Goal: Task Accomplishment & Management: Manage account settings

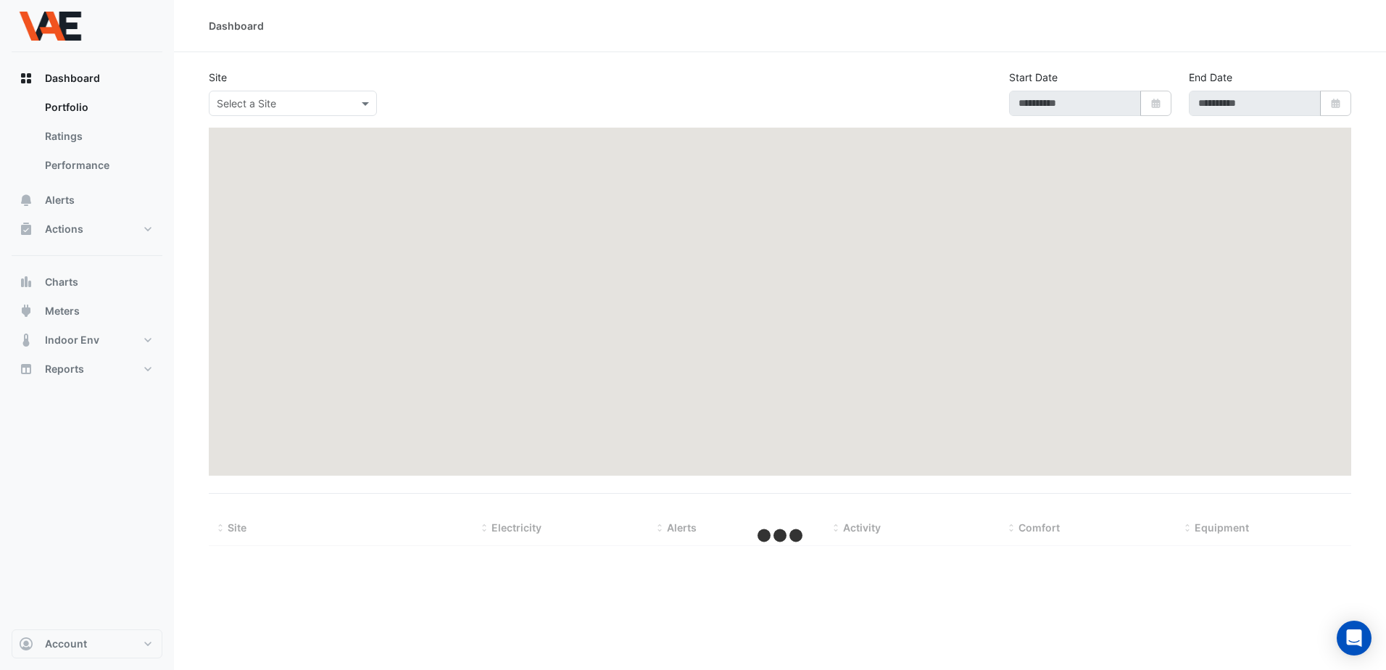
type input "**********"
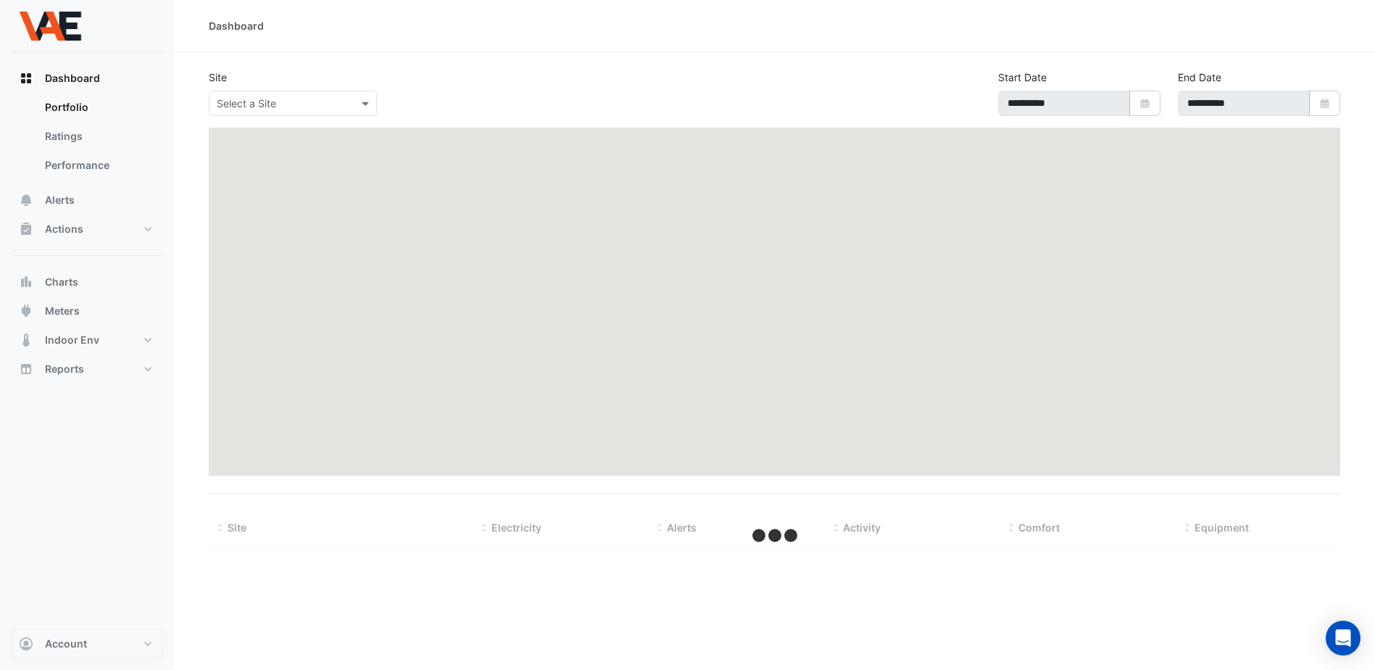
select select "***"
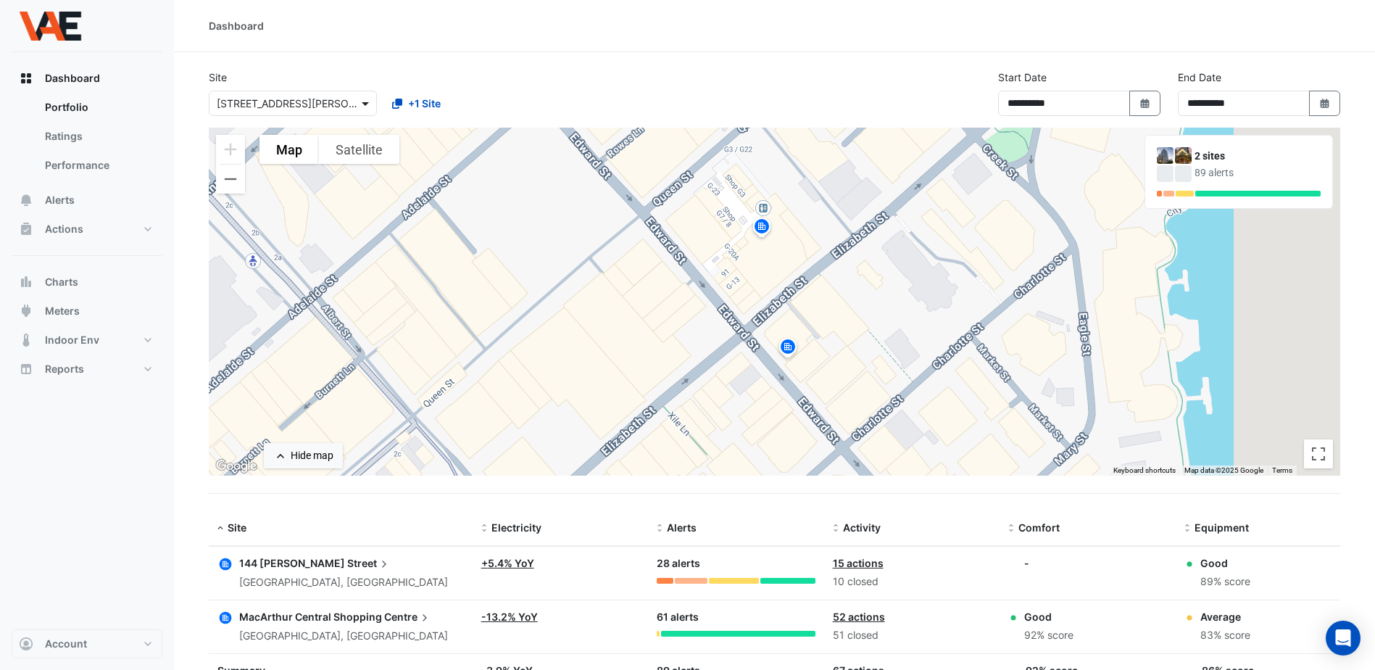
click at [365, 103] on span at bounding box center [367, 103] width 18 height 15
click at [323, 153] on span "[GEOGRAPHIC_DATA]" at bounding box center [271, 155] width 101 height 12
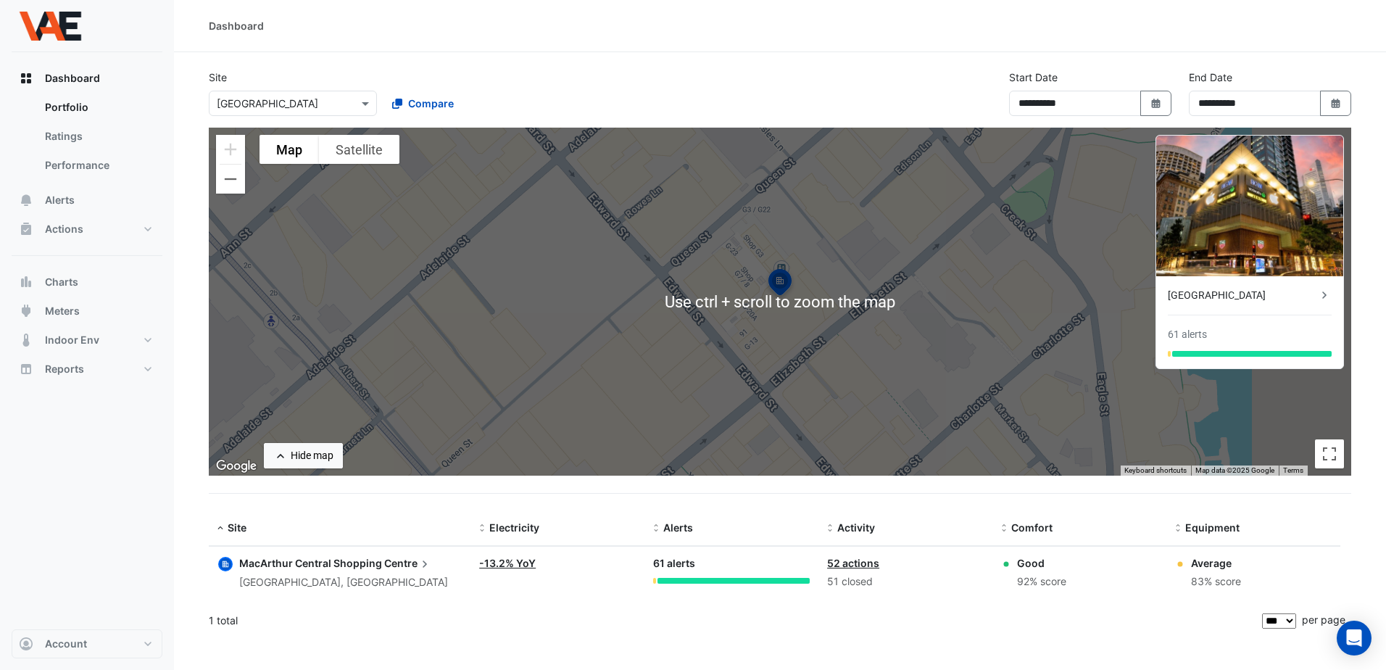
click at [531, 101] on div "Compare" at bounding box center [467, 103] width 174 height 25
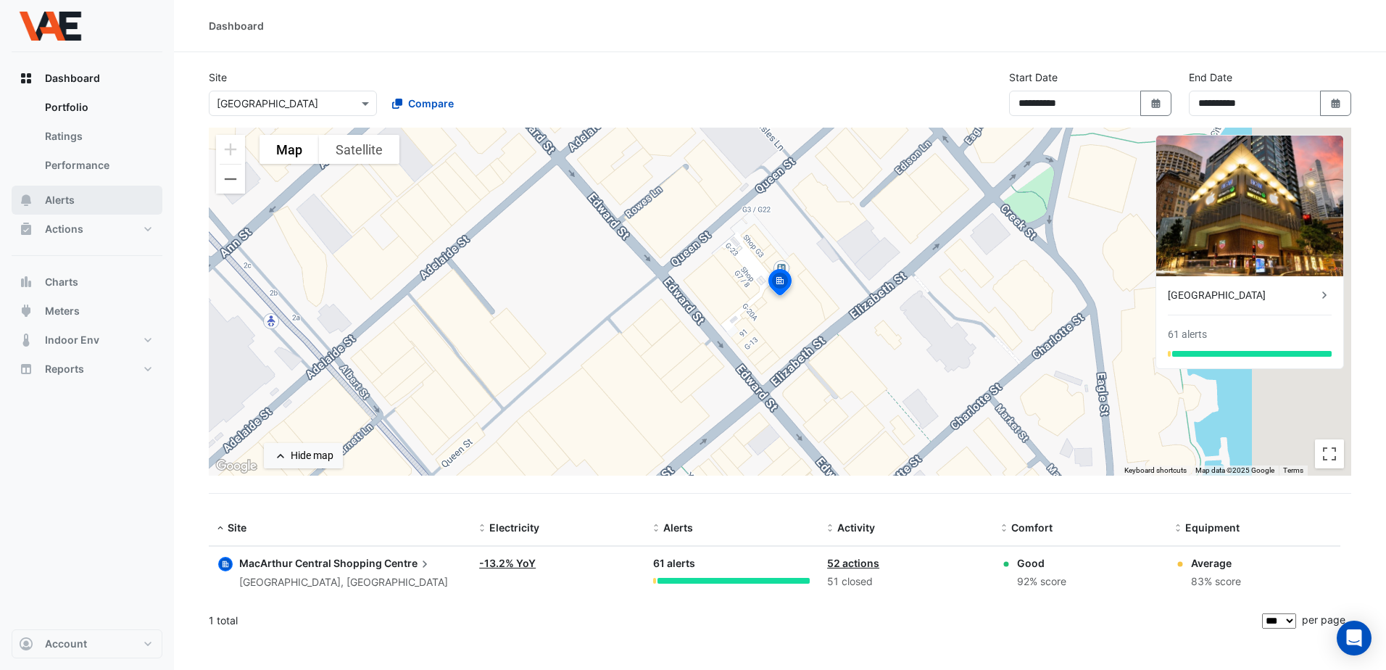
click at [68, 202] on span "Alerts" at bounding box center [60, 200] width 30 height 14
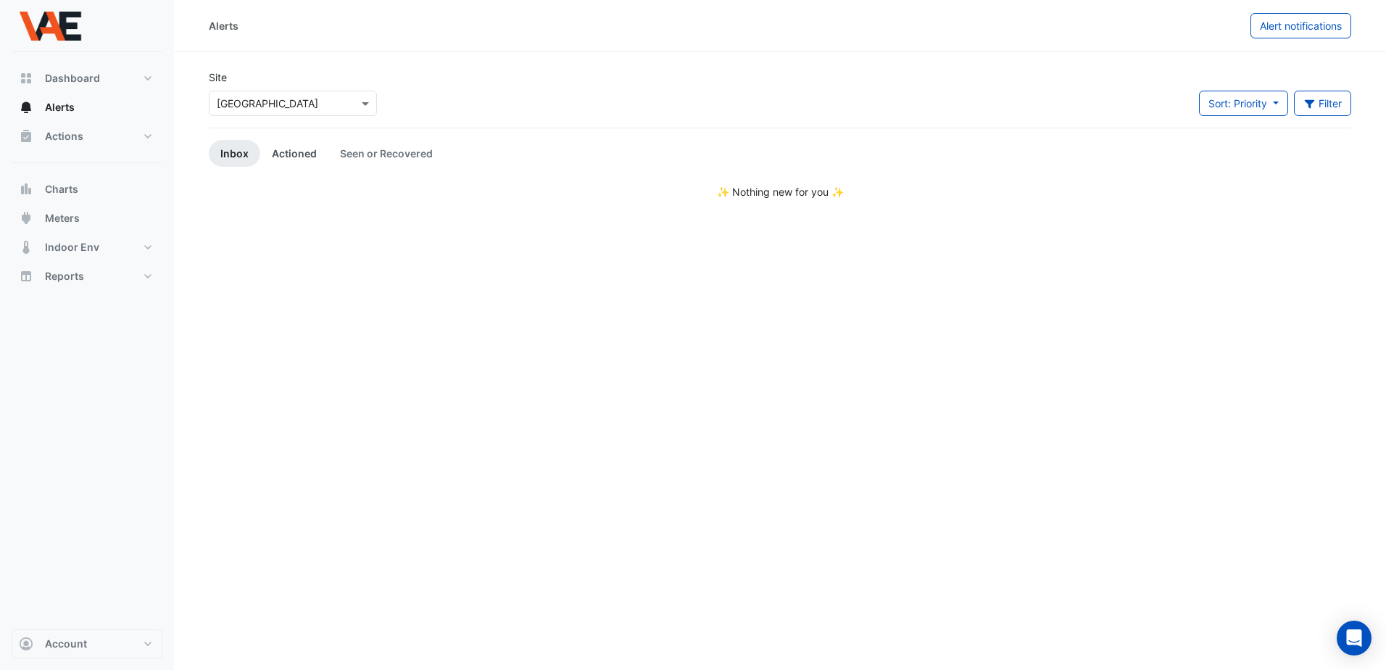
click at [294, 155] on link "Actioned" at bounding box center [294, 153] width 68 height 27
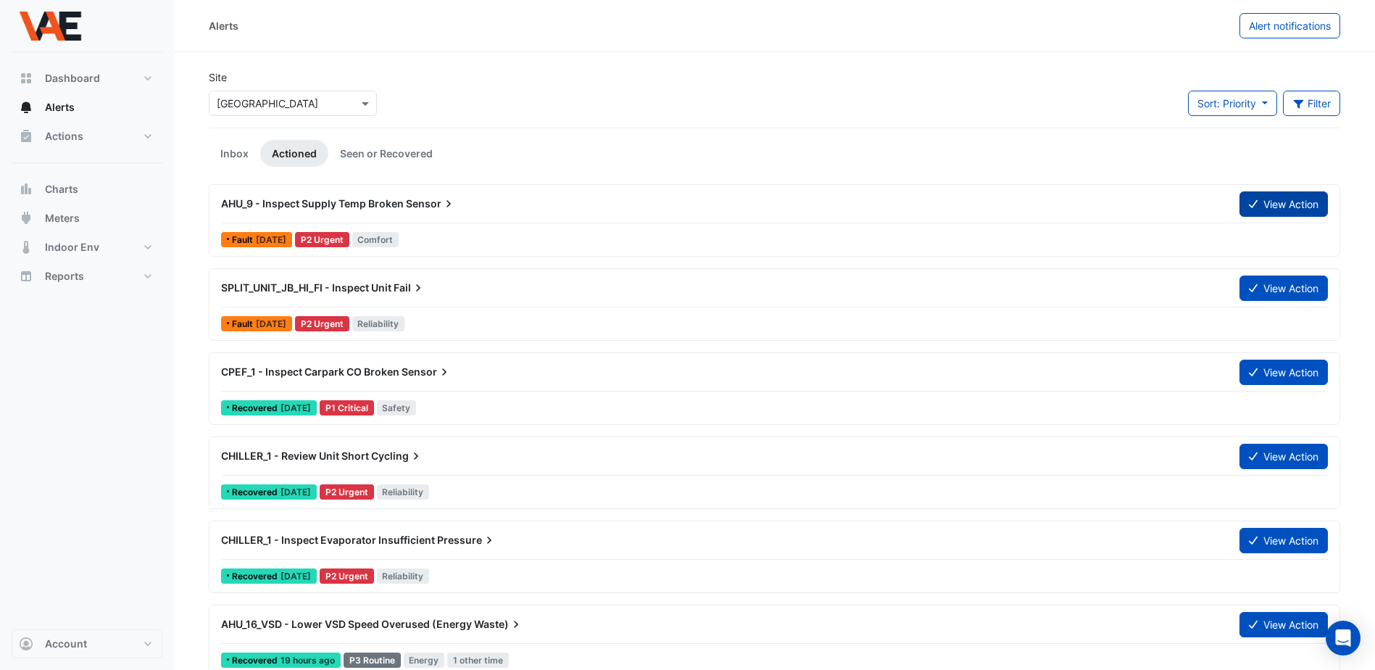
click at [1272, 199] on button "View Action" at bounding box center [1284, 203] width 88 height 25
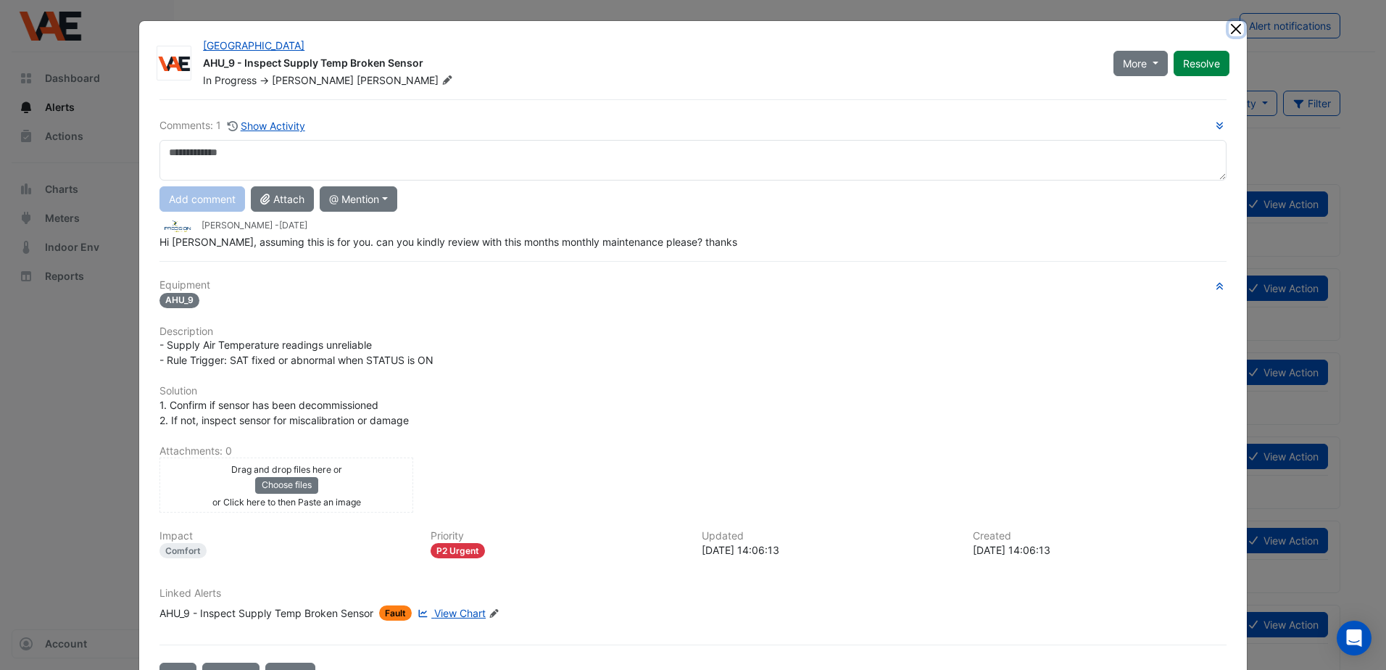
click at [1232, 27] on button "Close" at bounding box center [1236, 28] width 15 height 15
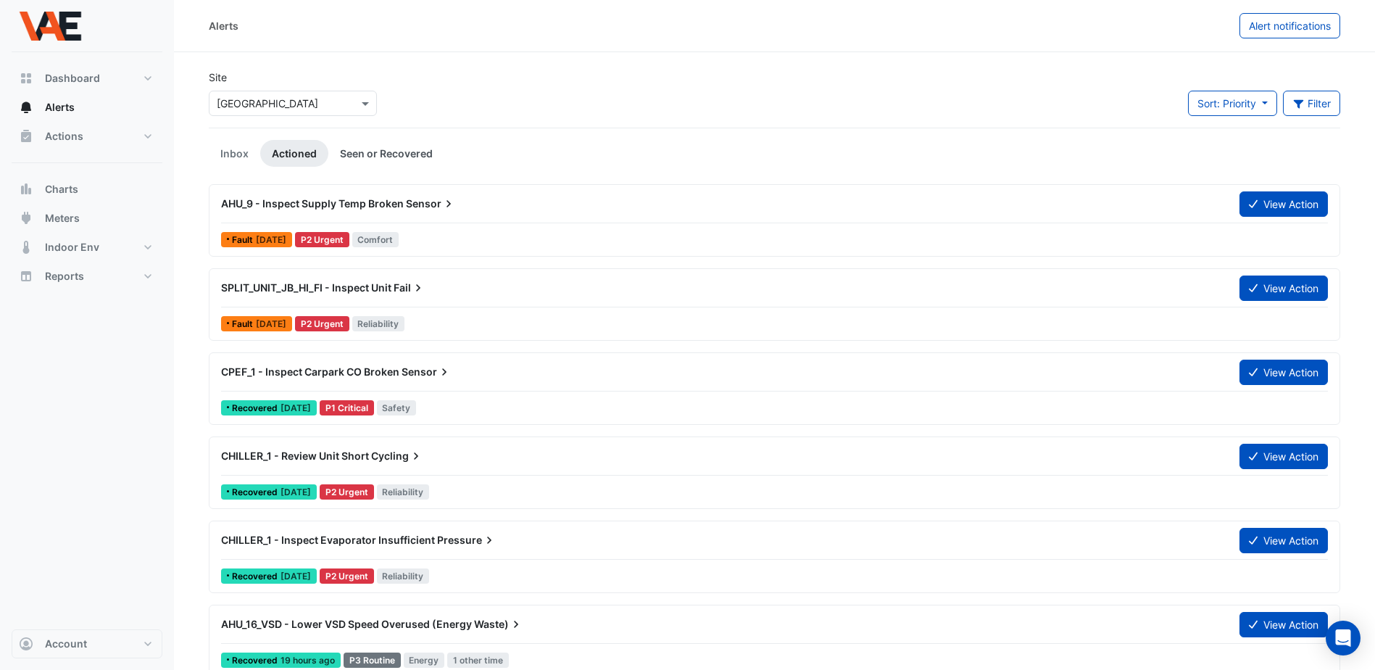
click at [368, 153] on link "Seen or Recovered" at bounding box center [386, 153] width 116 height 27
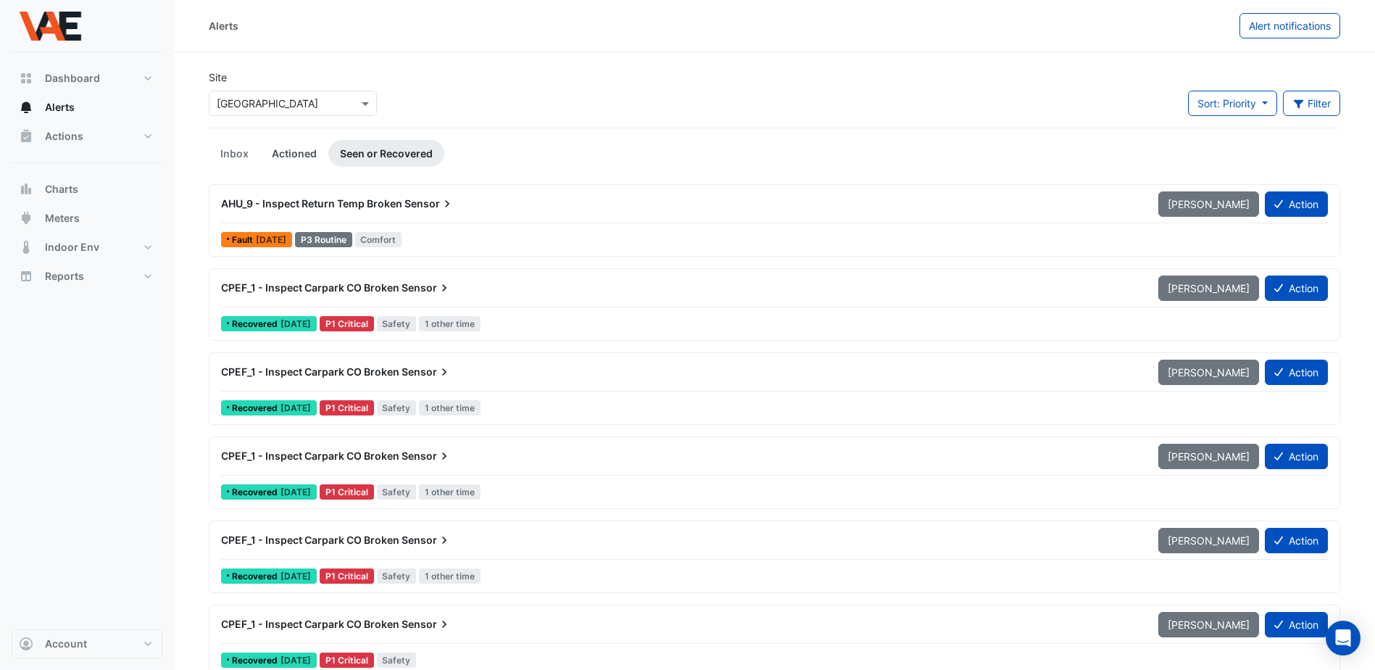
click at [275, 161] on link "Actioned" at bounding box center [294, 153] width 68 height 27
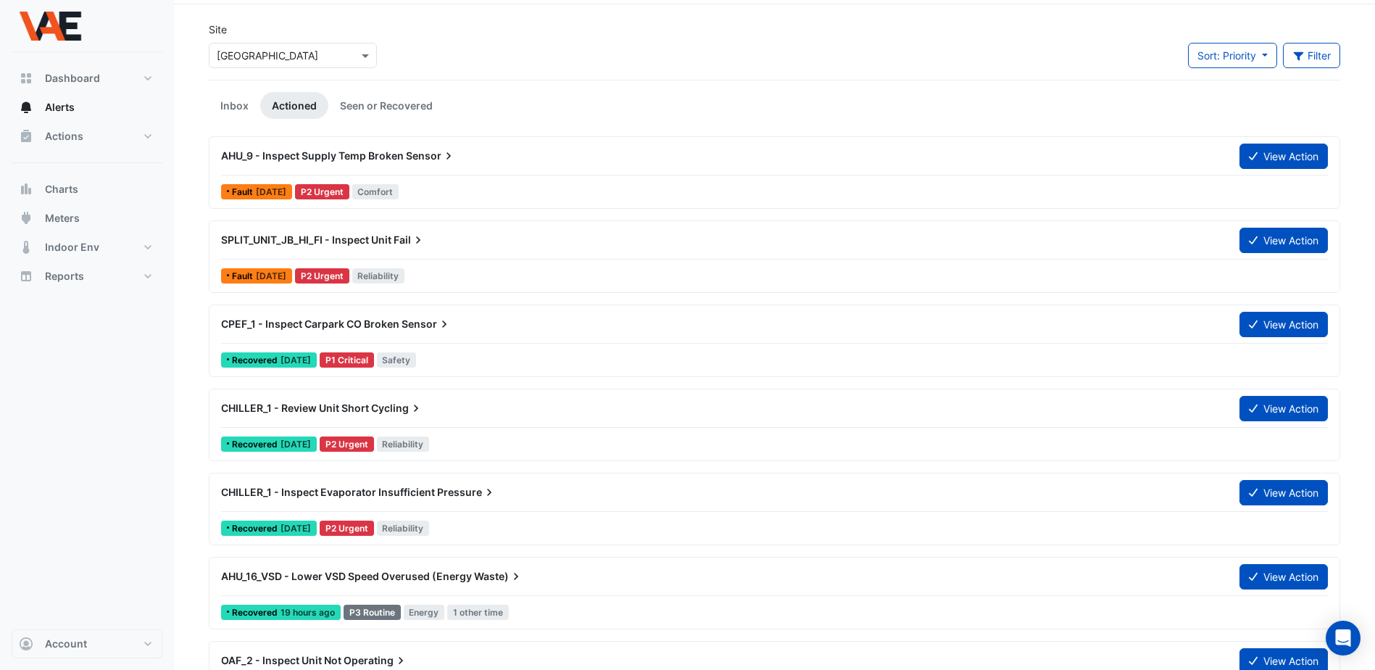
scroll to position [72, 0]
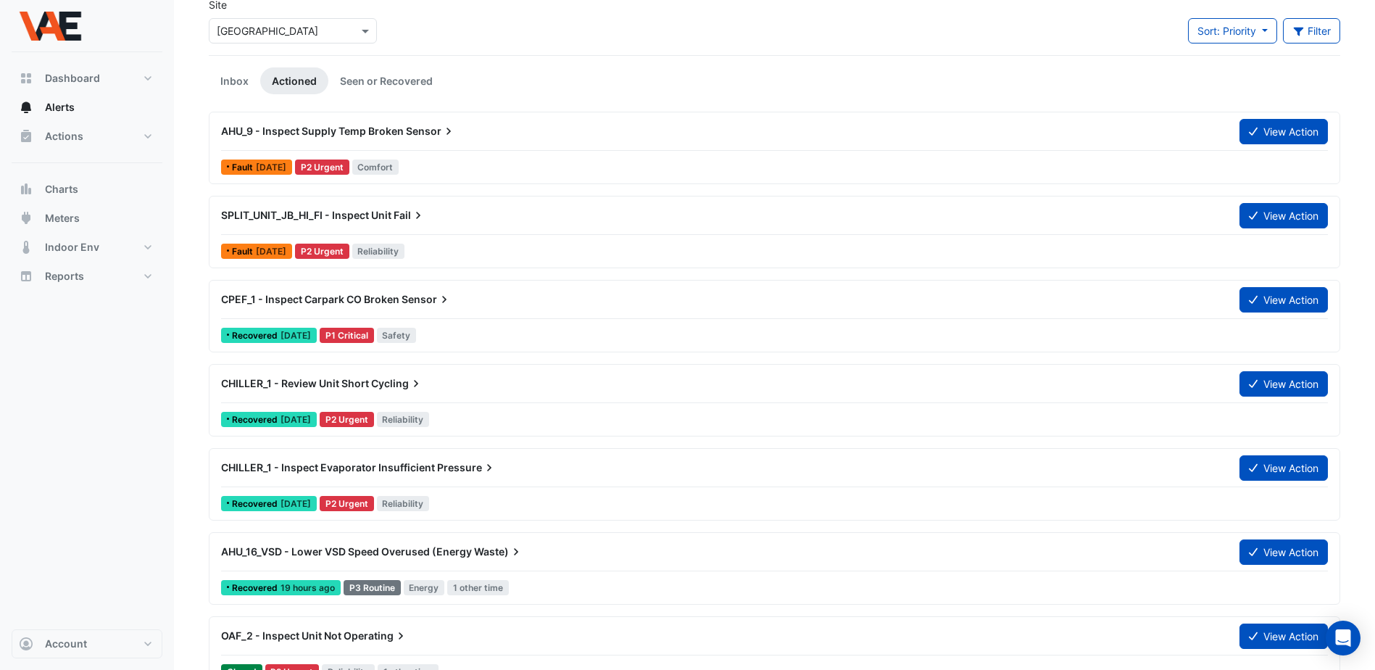
click at [465, 32] on div "Site × [GEOGRAPHIC_DATA] Sort: Priority Priority Updated Filter Title Priority …" at bounding box center [774, 26] width 1149 height 58
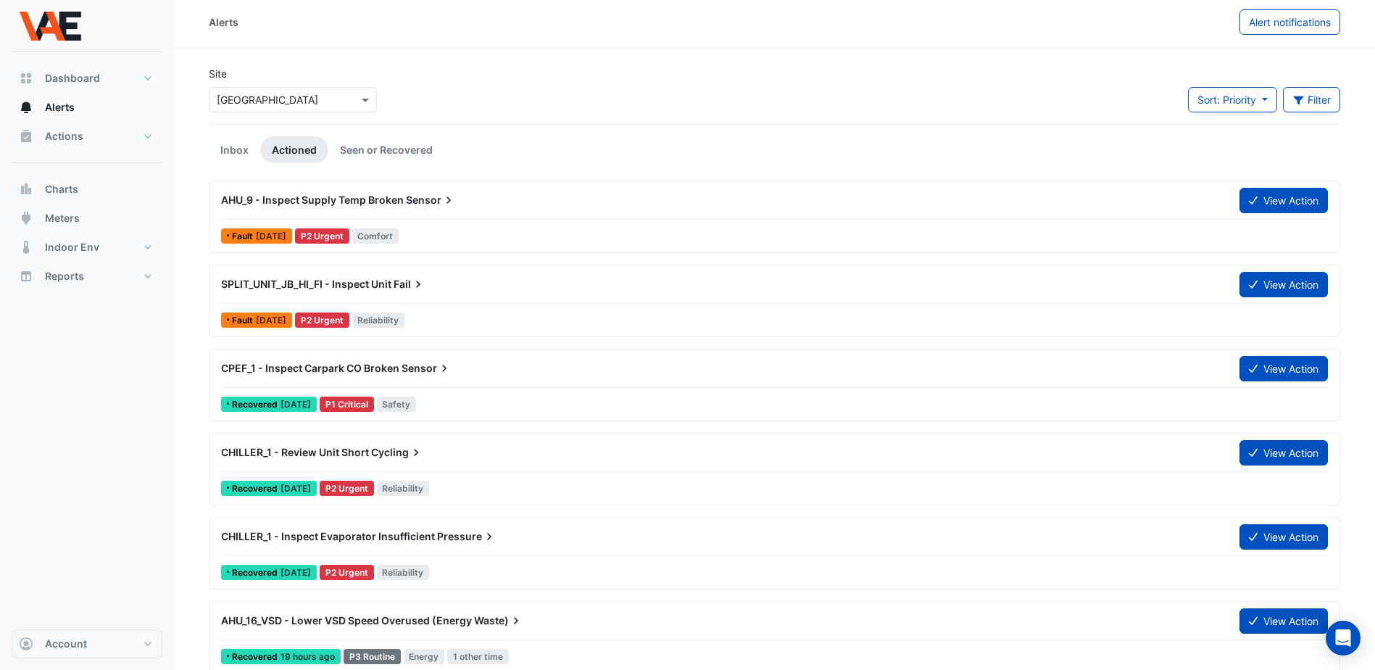
scroll to position [0, 0]
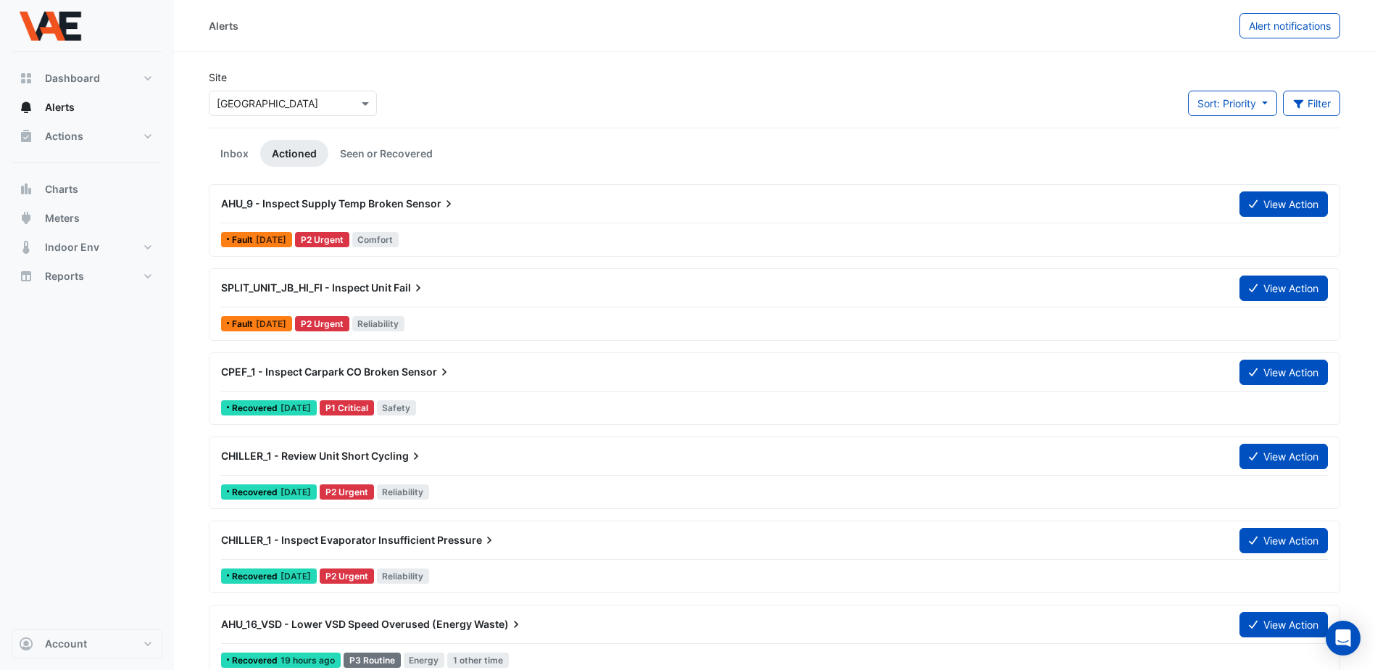
click at [450, 96] on div "Site × [GEOGRAPHIC_DATA] Sort: Priority Priority Updated Filter Title Priority …" at bounding box center [774, 99] width 1149 height 58
click at [362, 153] on link "Seen or Recovered" at bounding box center [386, 153] width 116 height 27
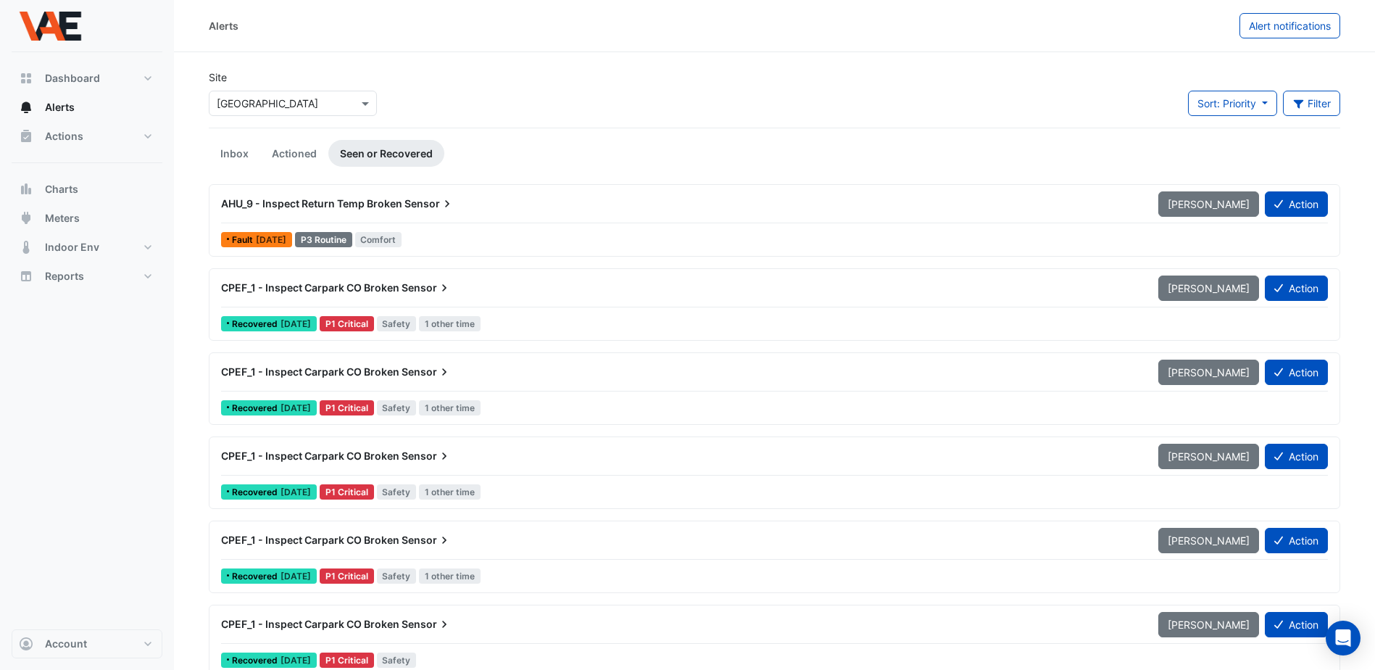
click at [496, 95] on div "Site × [GEOGRAPHIC_DATA] Sort: Priority Priority Updated Filter Title Priority …" at bounding box center [774, 99] width 1149 height 58
click at [236, 154] on link "Inbox" at bounding box center [234, 153] width 51 height 27
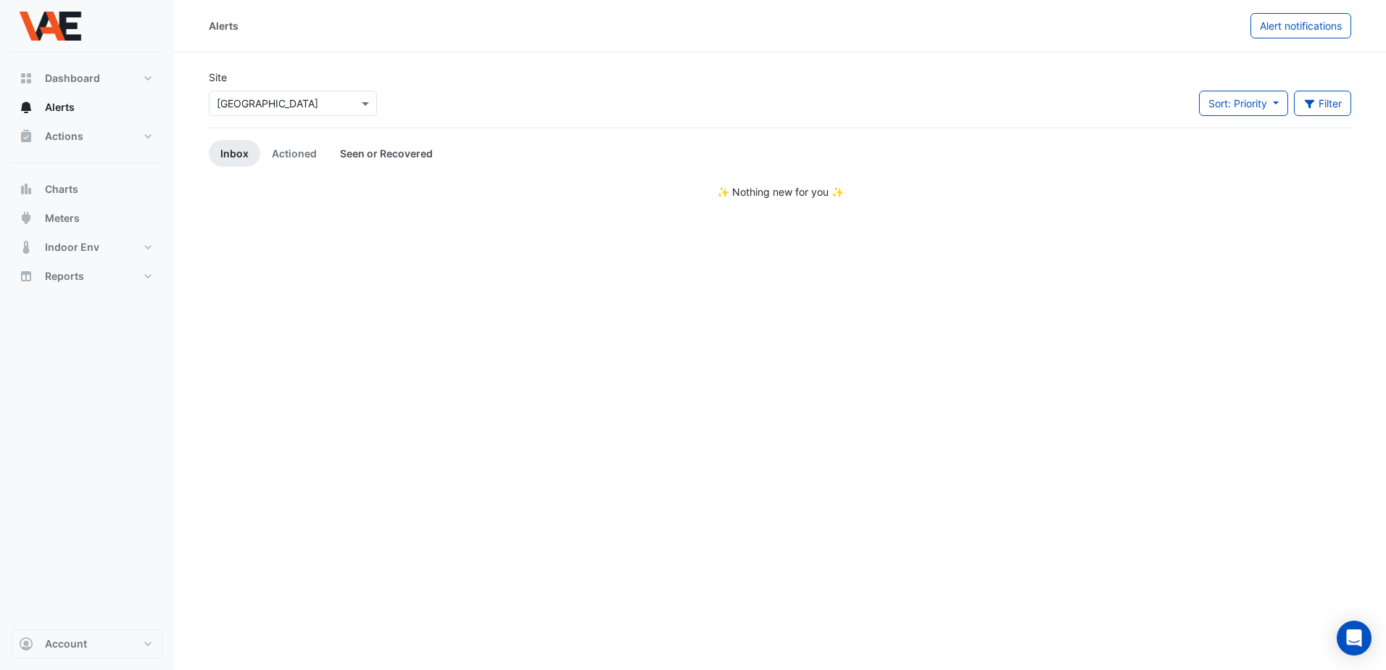
click at [370, 156] on link "Seen or Recovered" at bounding box center [386, 153] width 116 height 27
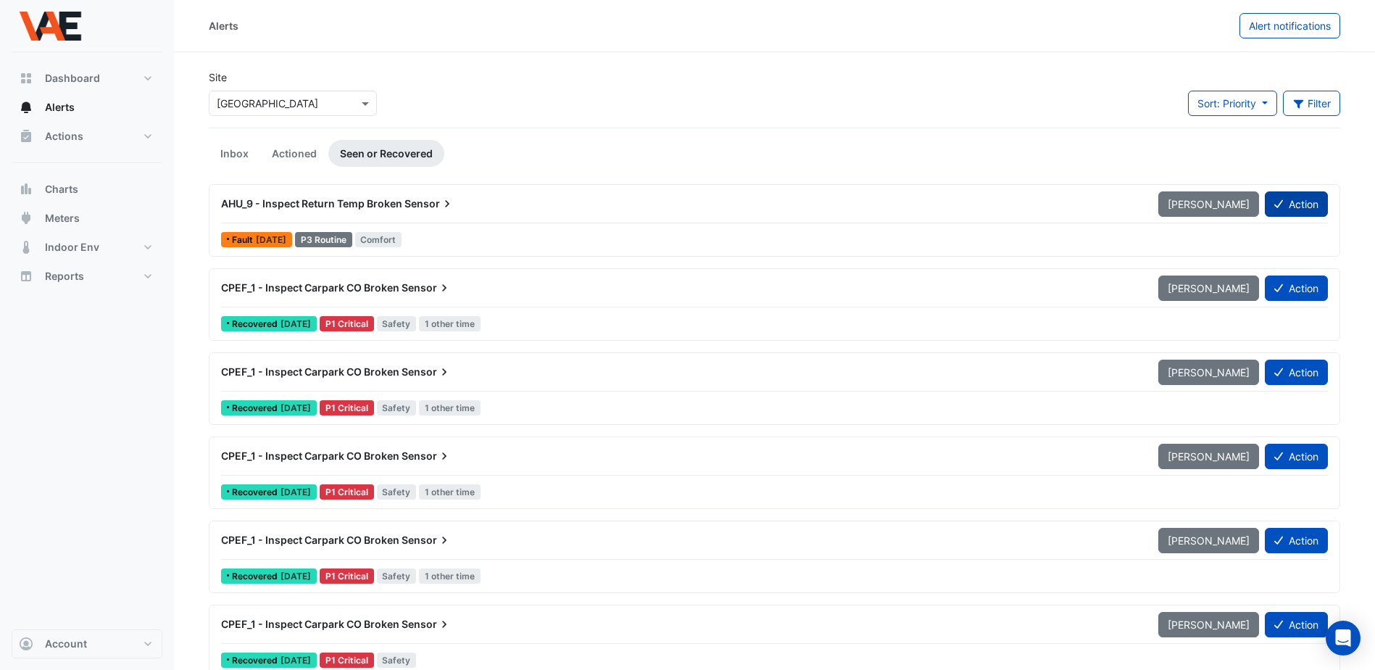
click at [1306, 204] on button "Action" at bounding box center [1296, 203] width 63 height 25
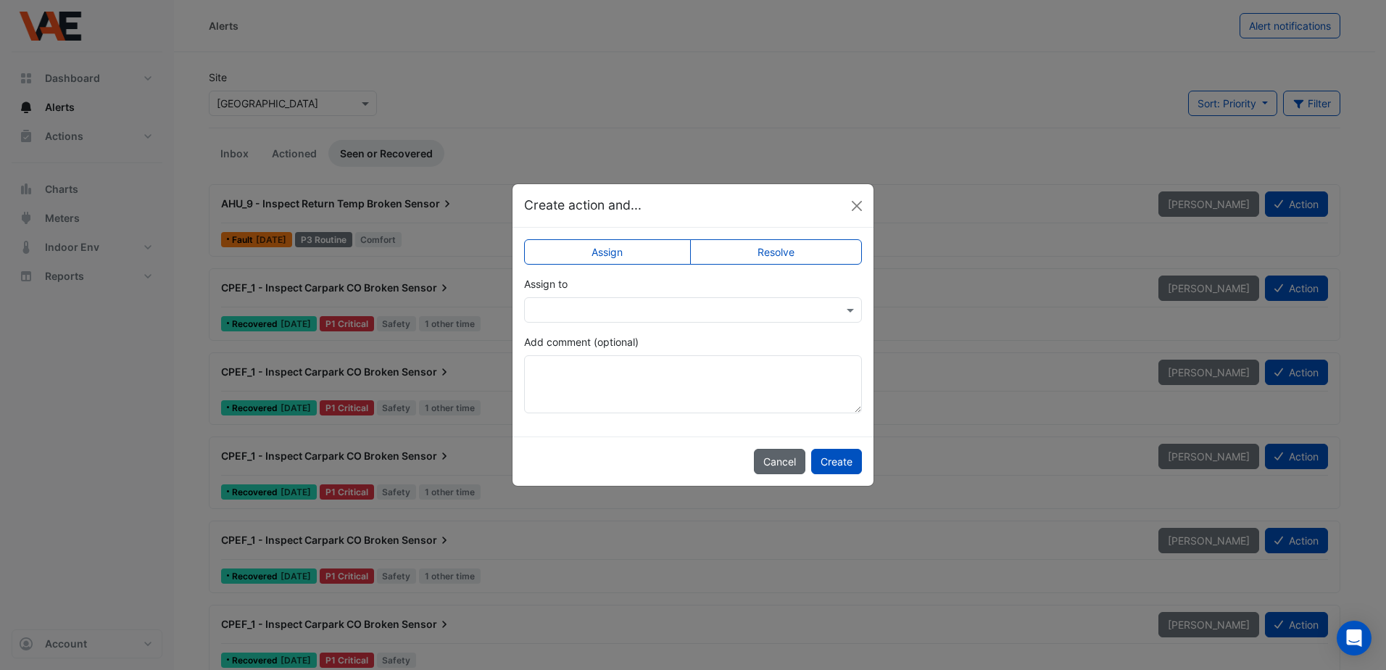
click at [786, 458] on button "Cancel" at bounding box center [779, 461] width 51 height 25
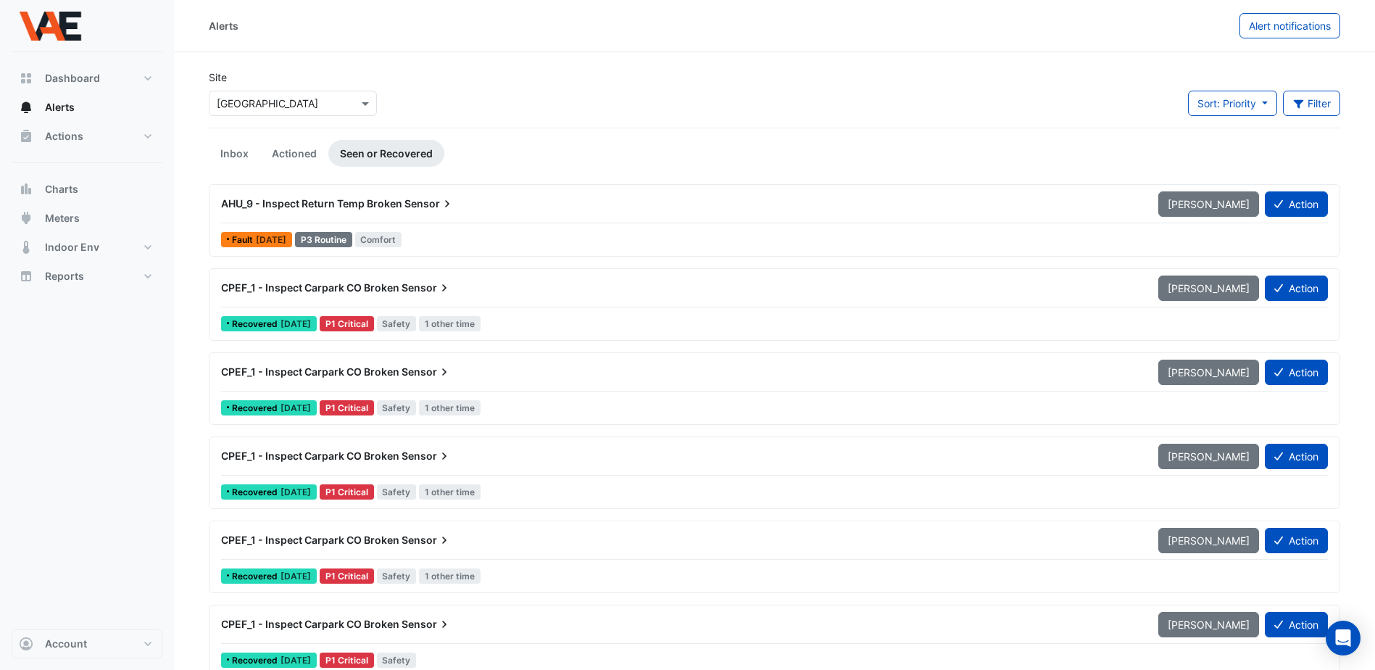
click at [513, 107] on div "Site × [GEOGRAPHIC_DATA] Sort: Priority Priority Updated Filter Title Priority …" at bounding box center [774, 99] width 1149 height 58
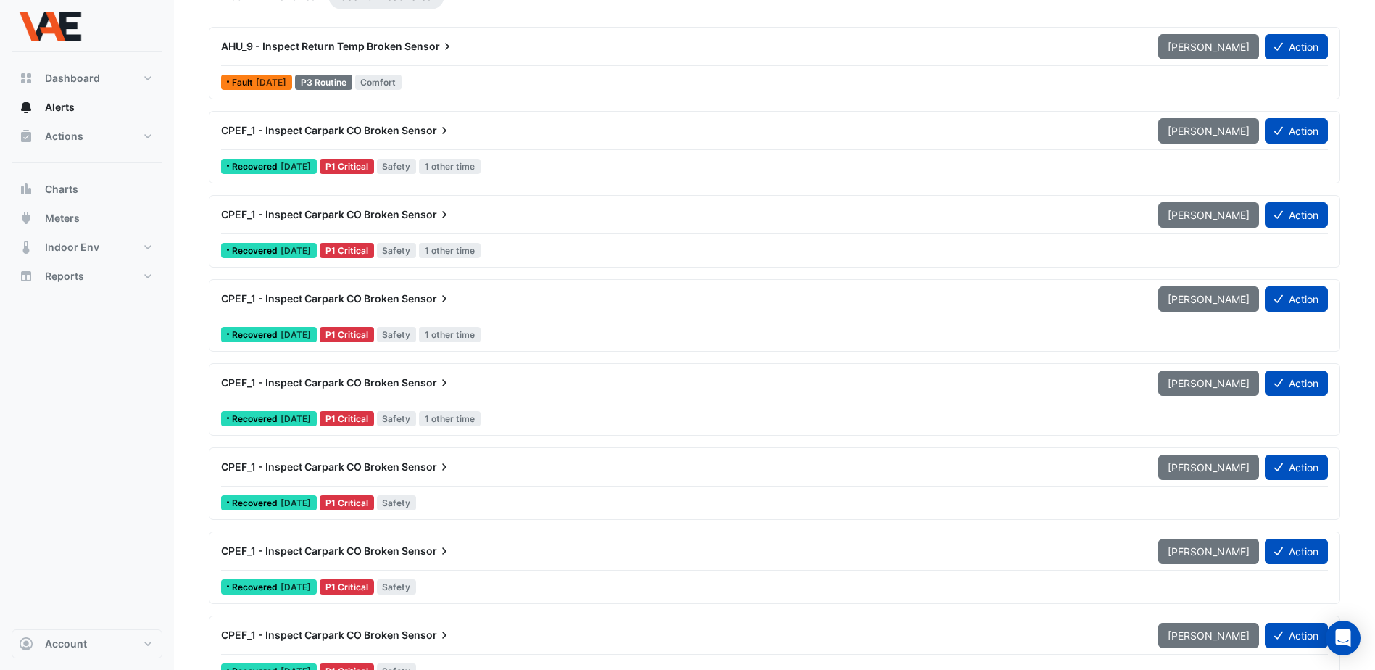
scroll to position [217, 0]
